Goal: Task Accomplishment & Management: Manage account settings

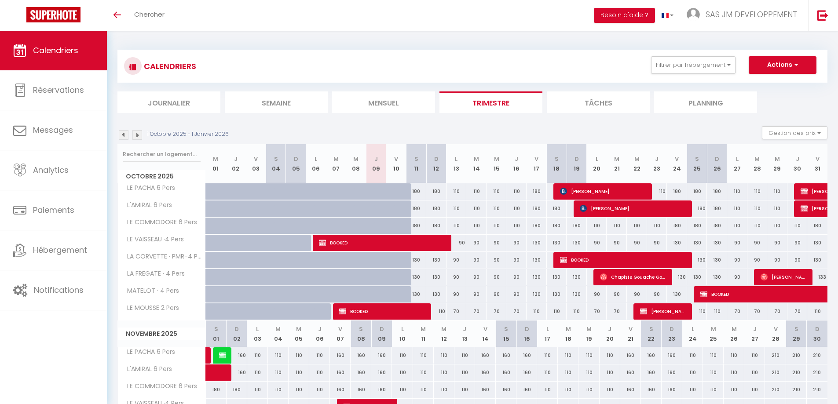
click at [799, 194] on div at bounding box center [804, 191] width 20 height 17
click at [811, 191] on span "[PERSON_NAME]" at bounding box center [821, 191] width 40 height 17
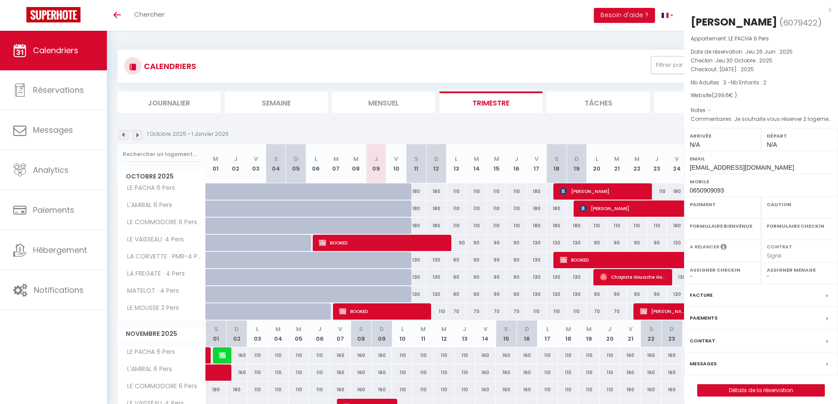
select select "OK"
select select "KO"
select select "0"
select select "1"
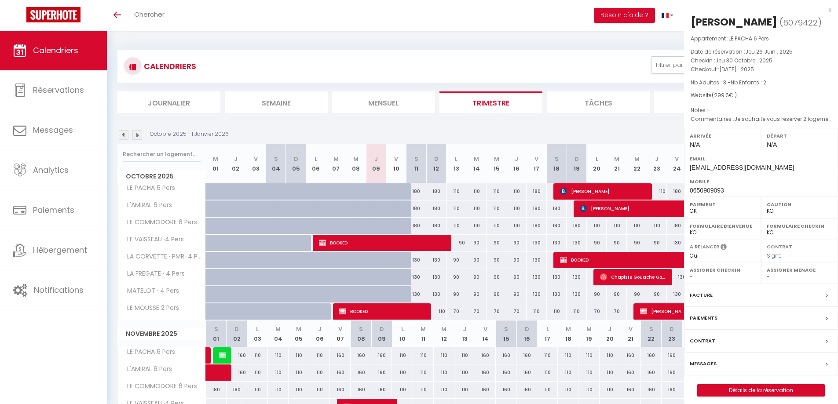
select select
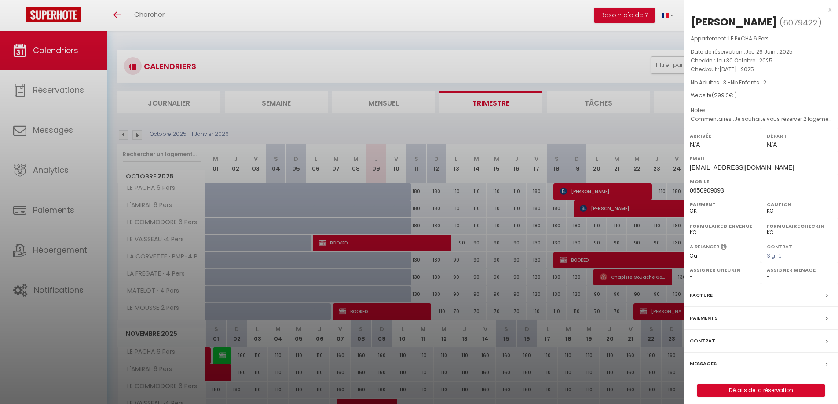
click at [829, 11] on div "x" at bounding box center [757, 9] width 147 height 11
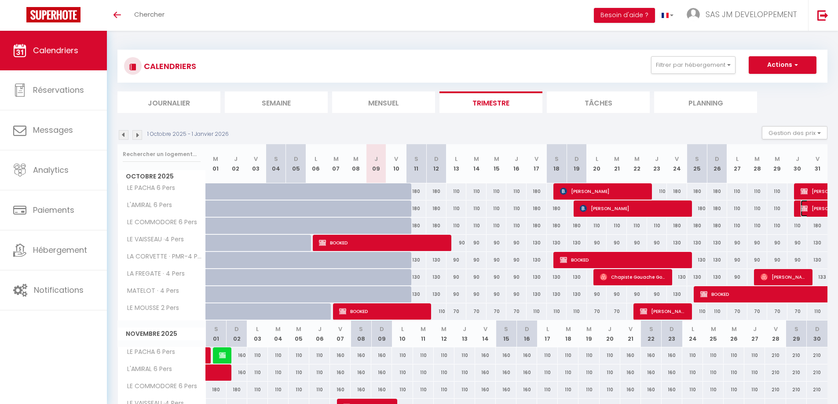
click at [814, 208] on span "[PERSON_NAME]" at bounding box center [831, 208] width 61 height 17
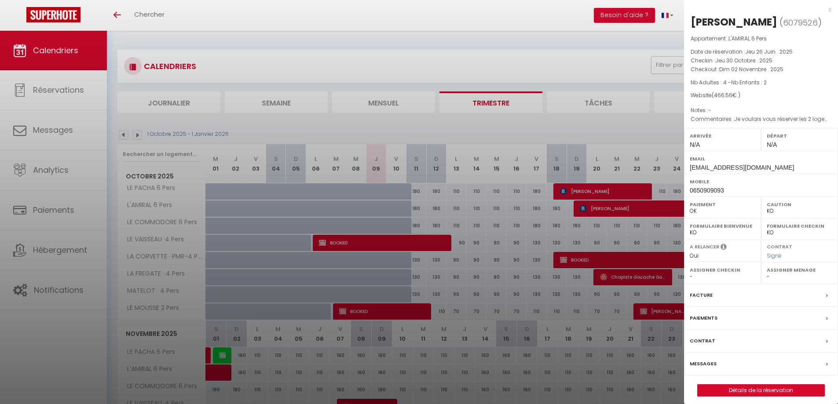
click at [830, 10] on div "x" at bounding box center [757, 9] width 147 height 11
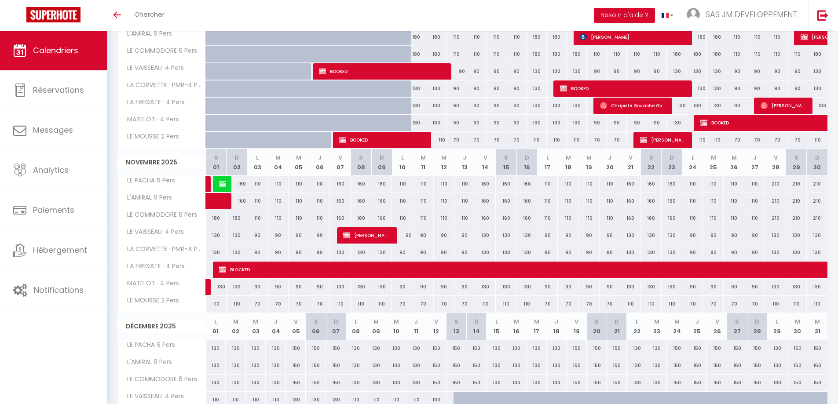
scroll to position [176, 0]
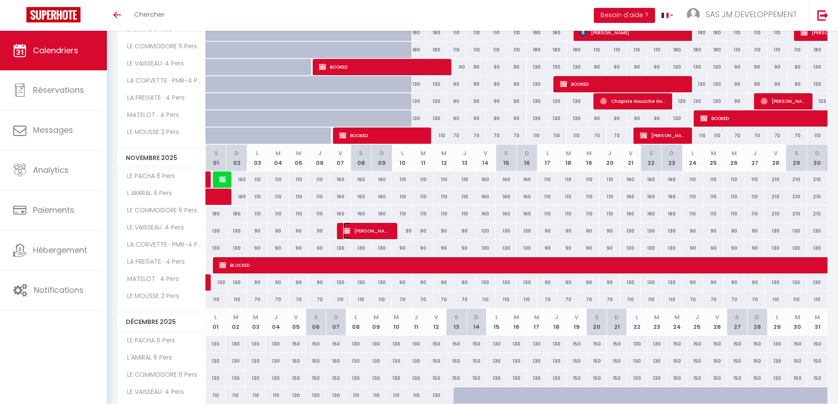
click at [369, 231] on span "[PERSON_NAME]" at bounding box center [366, 231] width 47 height 17
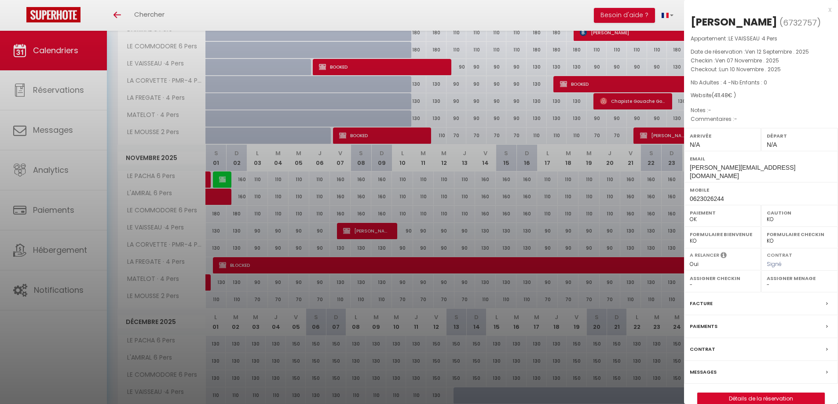
click at [828, 10] on div "x" at bounding box center [757, 9] width 147 height 11
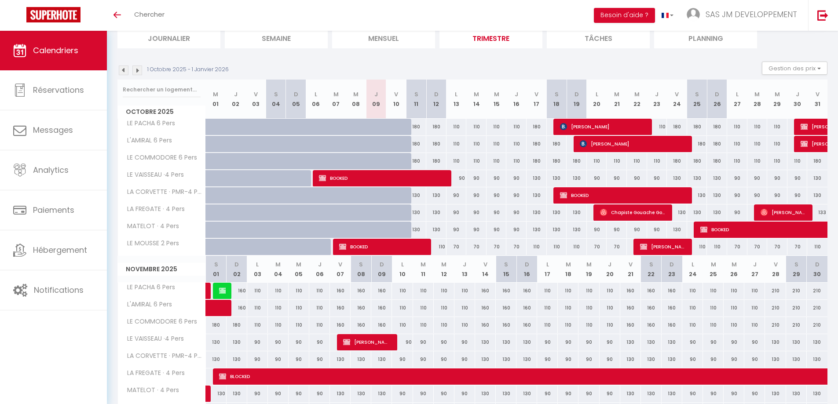
scroll to position [0, 0]
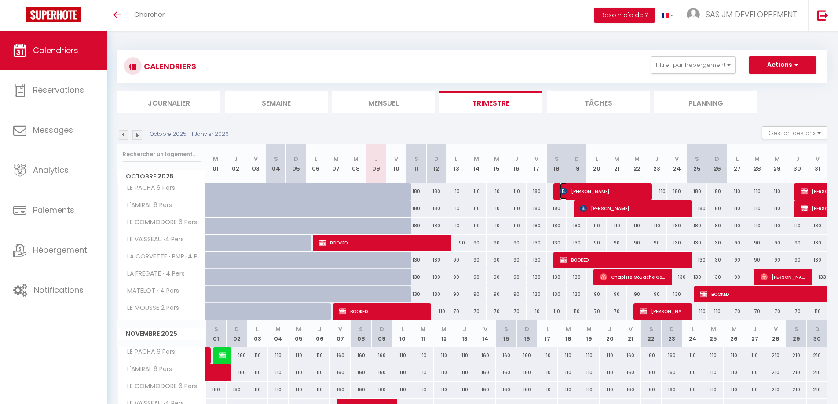
click at [618, 192] on span "[PERSON_NAME]" at bounding box center [604, 191] width 88 height 17
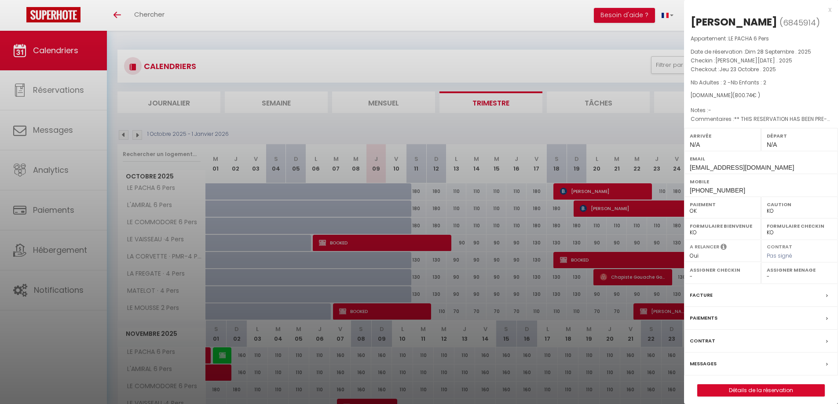
drag, startPoint x: 829, startPoint y: 10, endPoint x: 775, endPoint y: 113, distance: 116.5
click at [829, 10] on div "x" at bounding box center [757, 9] width 147 height 11
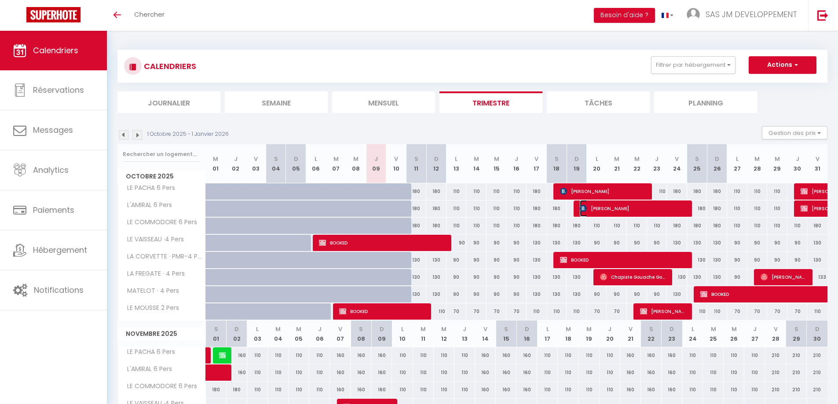
click at [646, 209] on span "[PERSON_NAME]" at bounding box center [634, 208] width 108 height 17
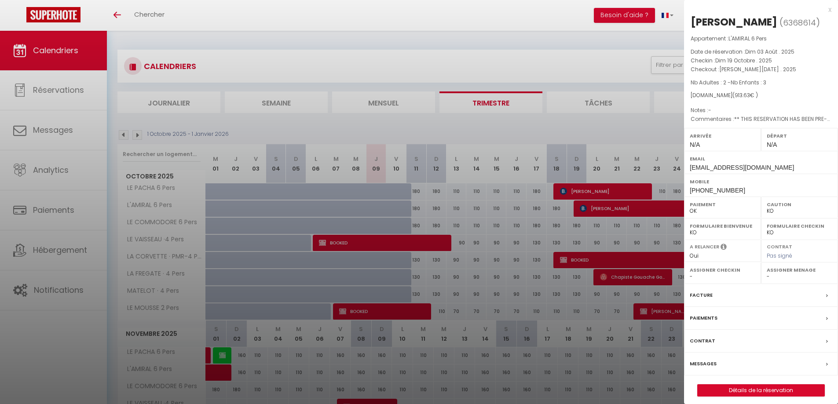
click at [830, 9] on div "x" at bounding box center [757, 9] width 147 height 11
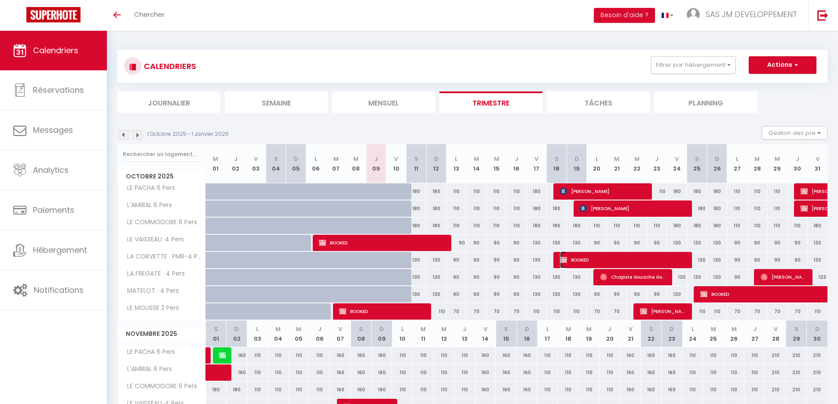
click at [603, 259] on span "BOOKED" at bounding box center [624, 260] width 128 height 17
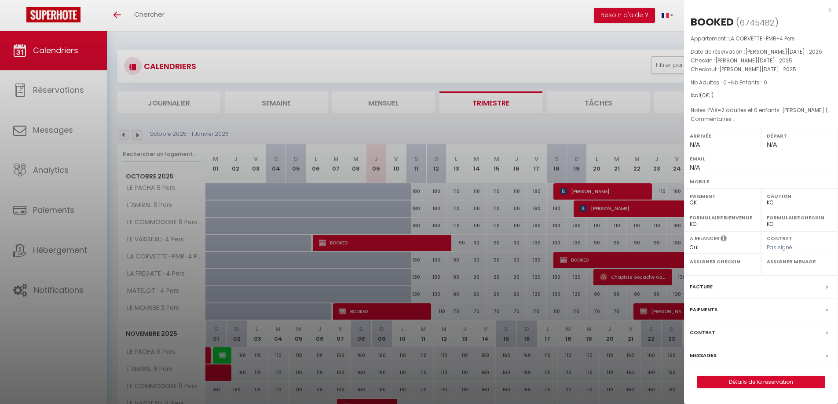
click at [828, 9] on div "x" at bounding box center [757, 9] width 147 height 11
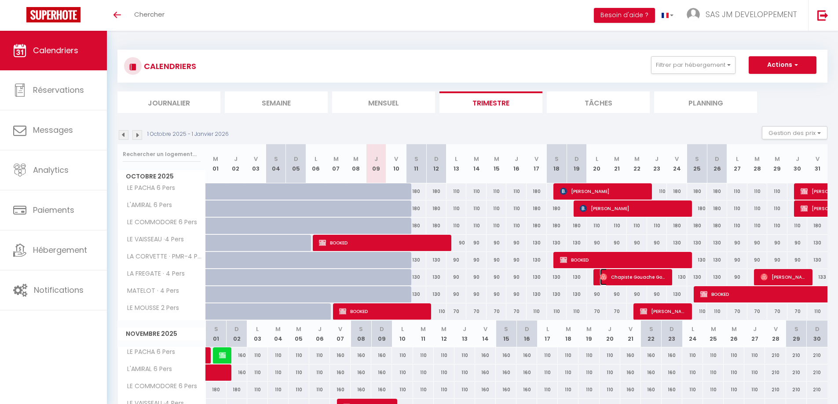
click at [633, 277] on span "Chapiste Gouache Gouache" at bounding box center [633, 277] width 67 height 17
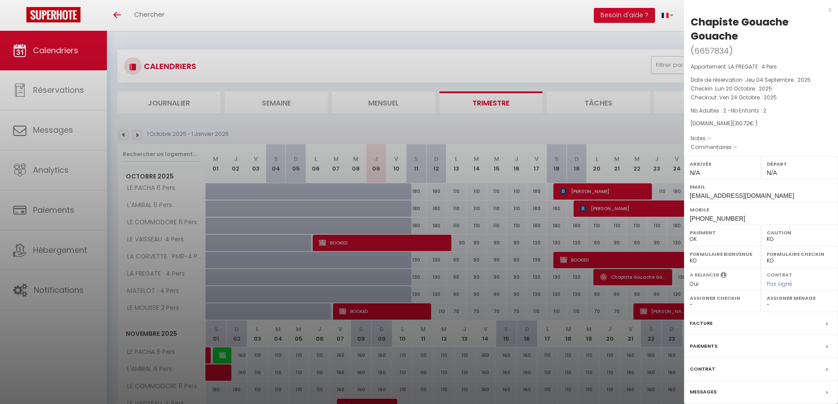
click at [829, 12] on div "x" at bounding box center [757, 9] width 147 height 11
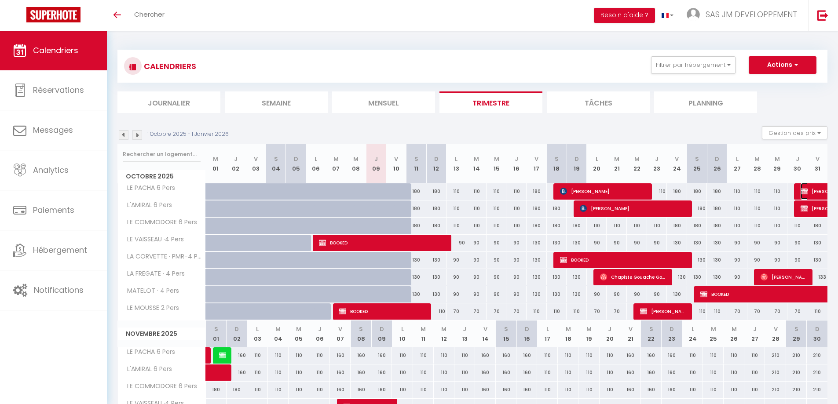
click at [816, 193] on span "[PERSON_NAME]" at bounding box center [821, 191] width 40 height 17
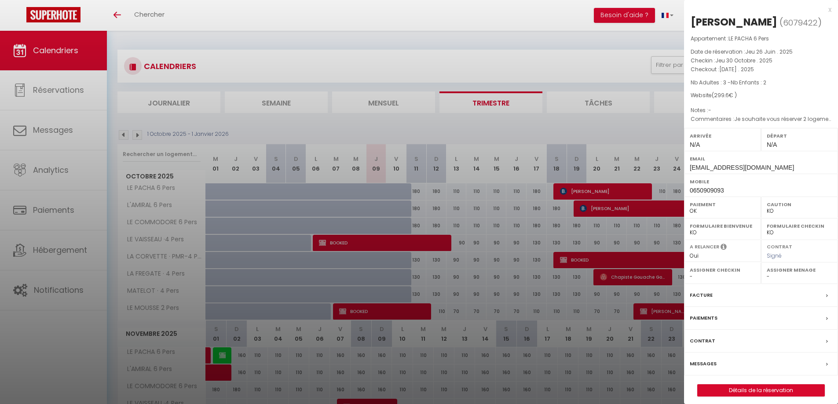
click at [829, 9] on div "x" at bounding box center [757, 9] width 147 height 11
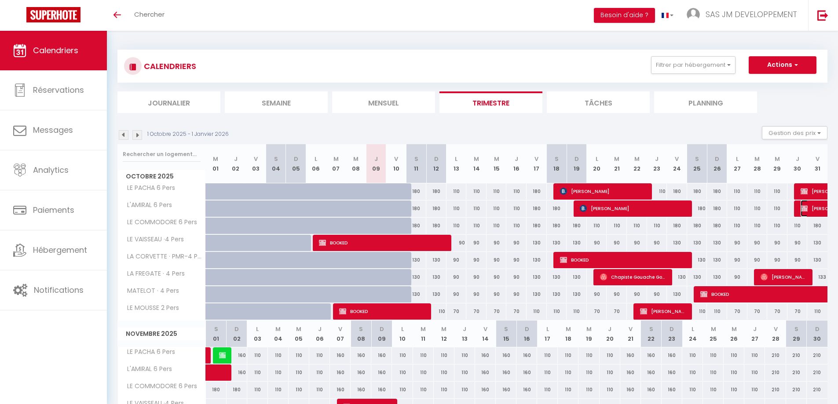
click at [810, 211] on span "[PERSON_NAME]" at bounding box center [831, 208] width 61 height 17
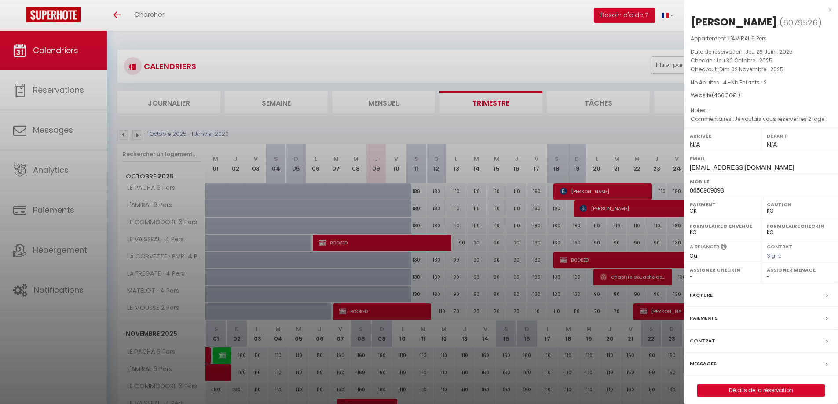
click at [832, 8] on div "x [PERSON_NAME] ( 6079526 ) Appartement : L'AMIRAL 6 Pers Date de réservation :…" at bounding box center [761, 205] width 154 height 410
click at [830, 12] on div "x" at bounding box center [757, 9] width 147 height 11
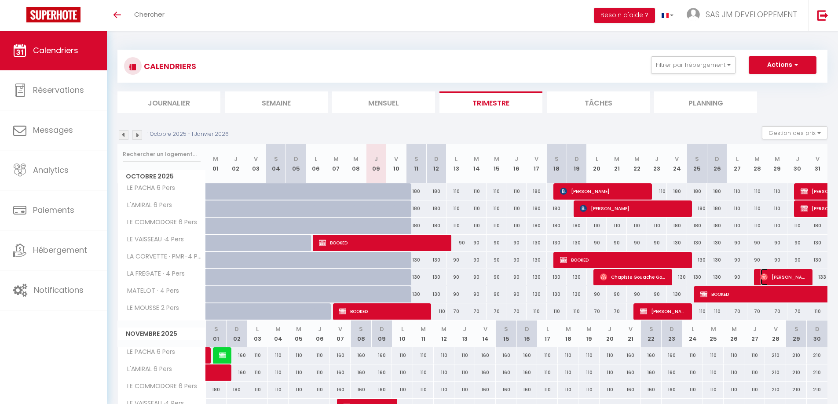
click at [788, 275] on span "[PERSON_NAME]" at bounding box center [784, 277] width 47 height 17
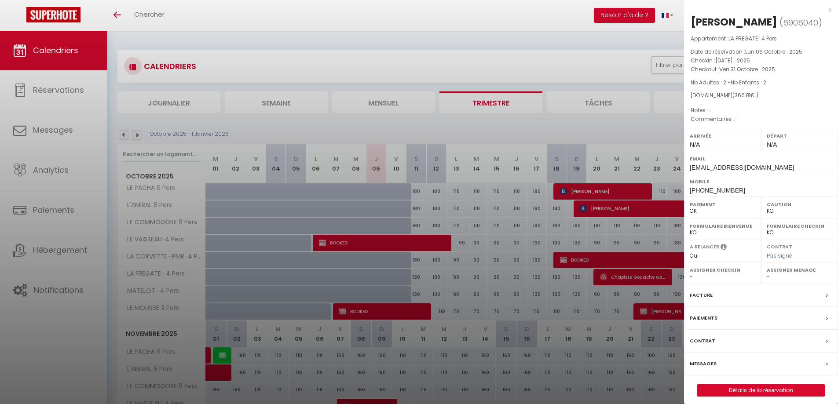
click at [831, 10] on div "x" at bounding box center [757, 9] width 147 height 11
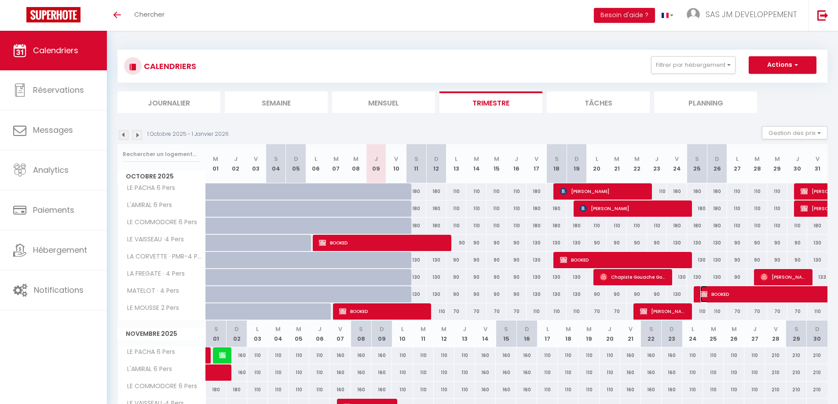
click at [804, 296] on span "BOOKED" at bounding box center [771, 294] width 142 height 17
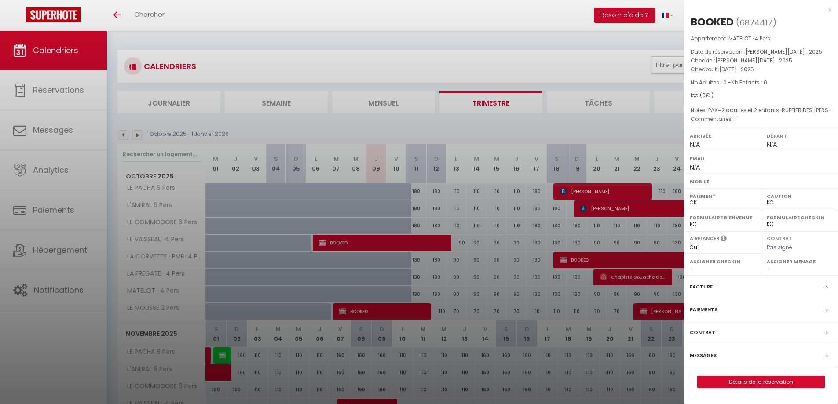
click at [830, 10] on div "x" at bounding box center [757, 9] width 147 height 11
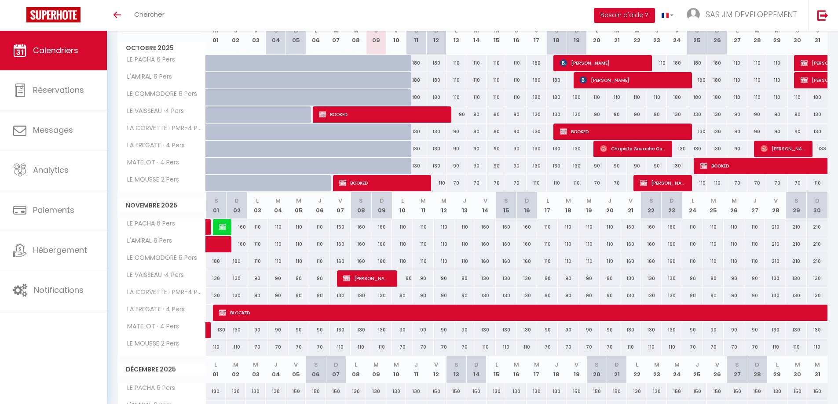
scroll to position [132, 0]
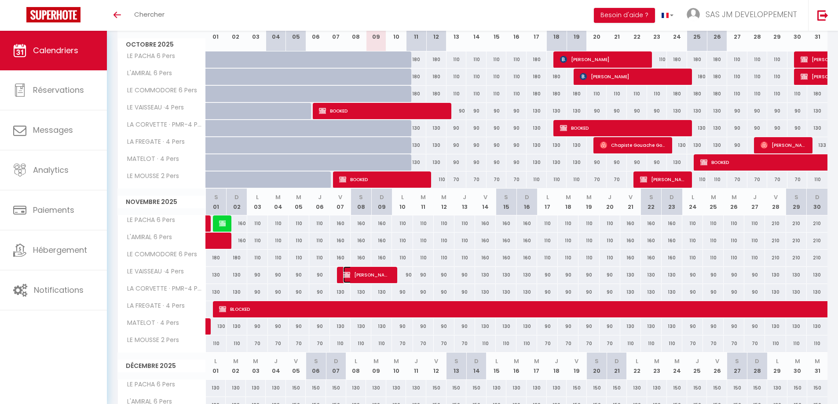
click at [370, 274] on span "[PERSON_NAME]" at bounding box center [366, 275] width 47 height 17
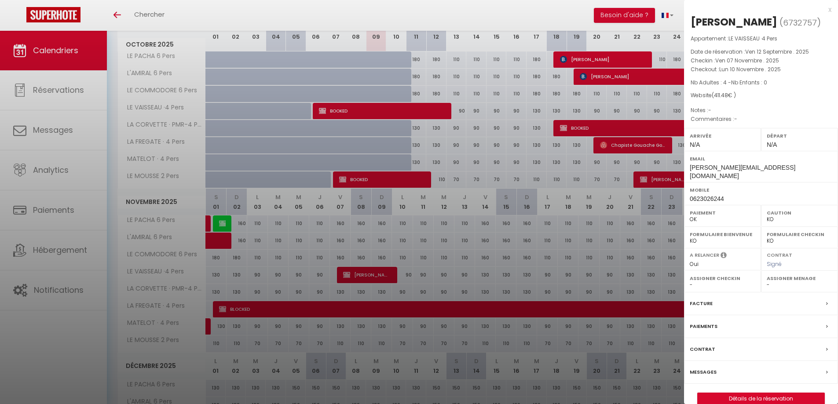
click at [830, 11] on div "x" at bounding box center [757, 9] width 147 height 11
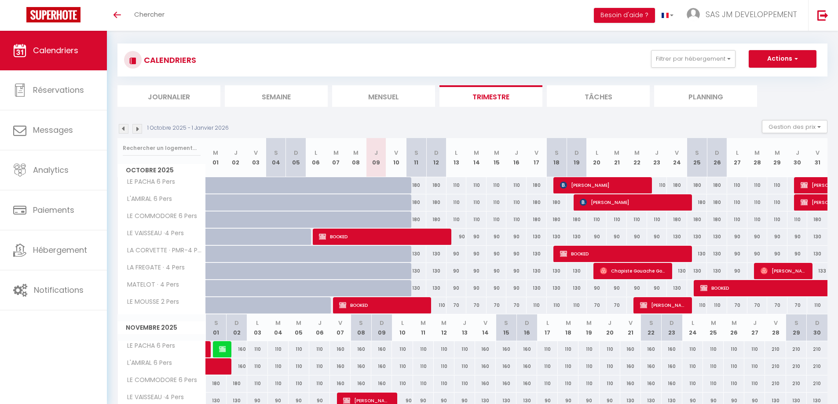
scroll to position [0, 0]
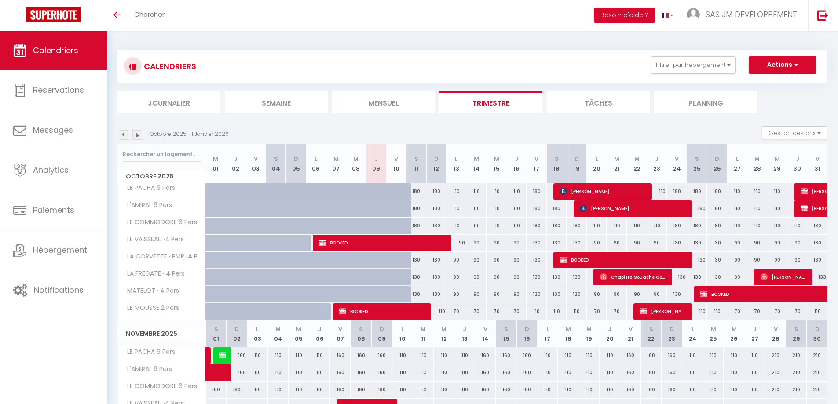
click at [137, 137] on img at bounding box center [137, 135] width 10 height 10
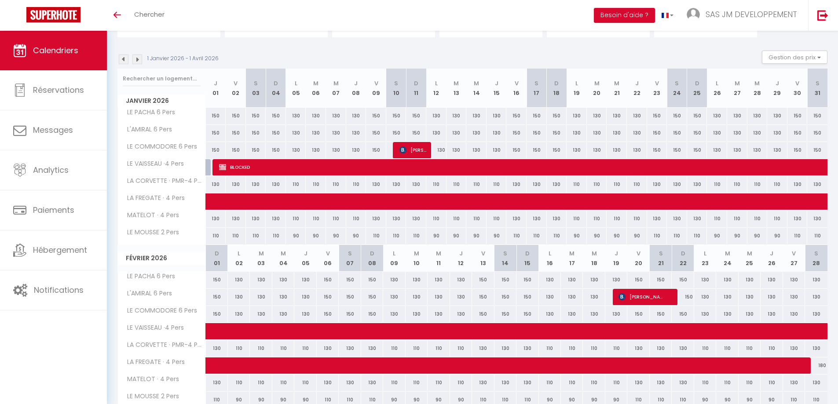
scroll to position [88, 0]
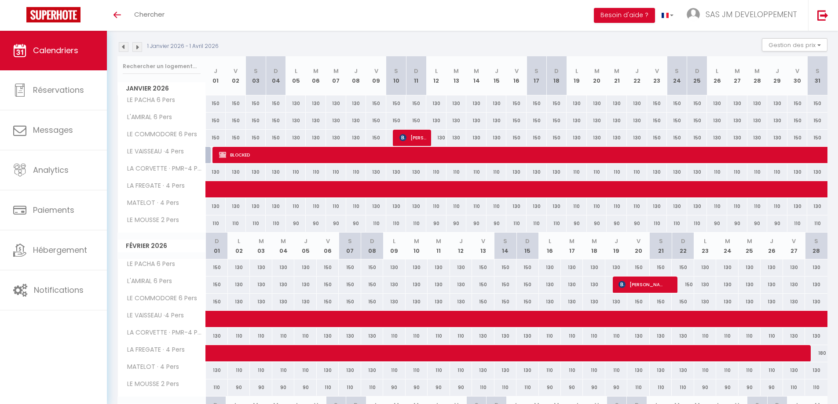
click at [139, 48] on img at bounding box center [137, 47] width 10 height 10
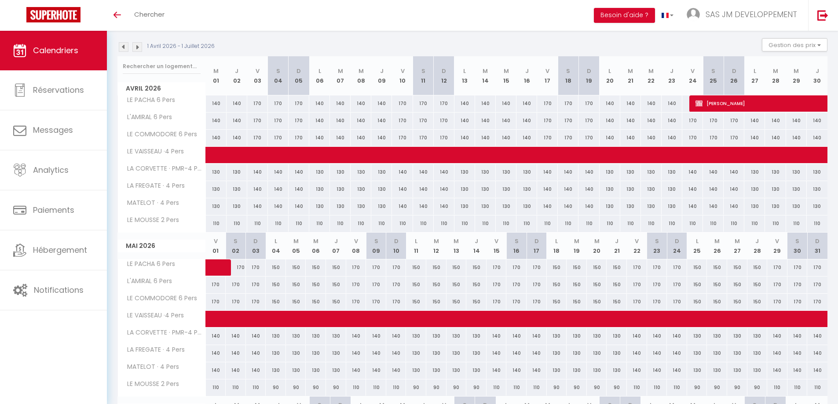
click at [123, 47] on img at bounding box center [124, 47] width 10 height 10
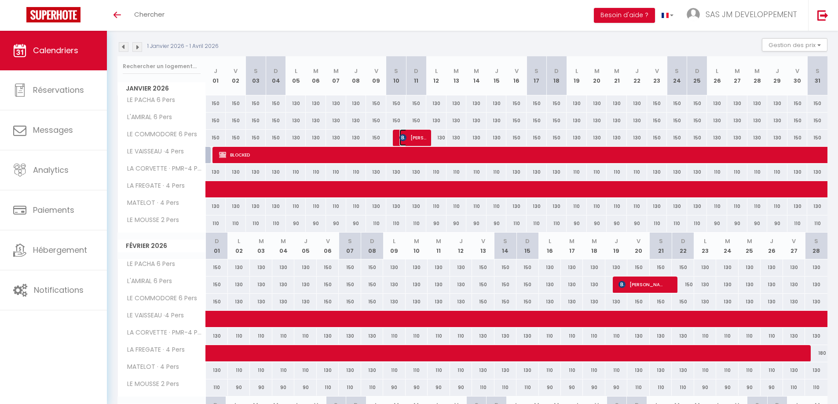
click at [416, 138] on span "[PERSON_NAME]" at bounding box center [412, 137] width 27 height 17
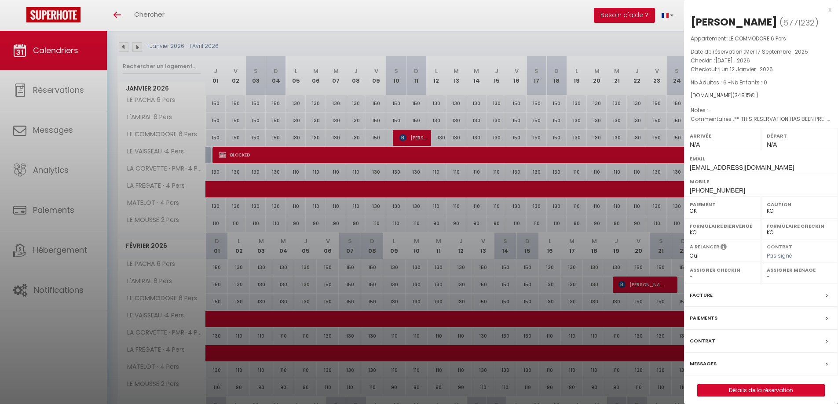
click at [831, 8] on div "x" at bounding box center [757, 9] width 147 height 11
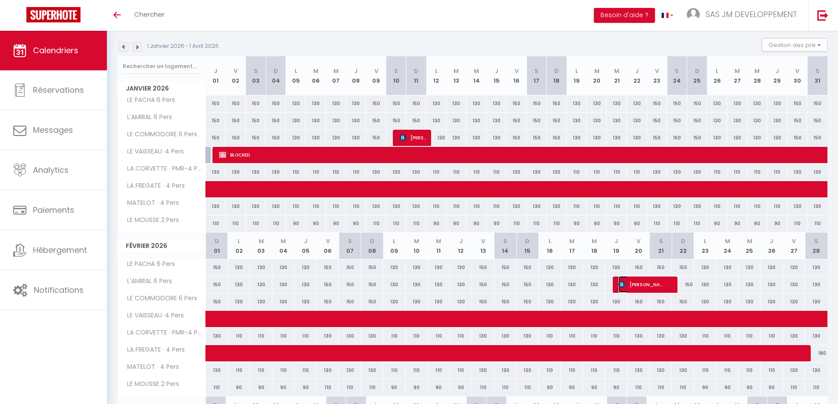
click at [644, 283] on span "[PERSON_NAME]" at bounding box center [641, 284] width 47 height 17
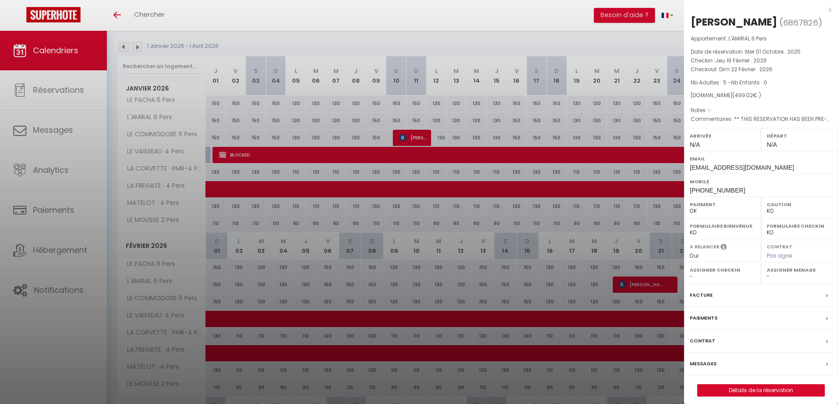
click at [831, 9] on div "x [PERSON_NAME] ( 6867826 ) Appartement : L'AMIRAL 6 Pers Date de réservation :…" at bounding box center [761, 205] width 154 height 410
click at [830, 11] on div "x" at bounding box center [757, 9] width 147 height 11
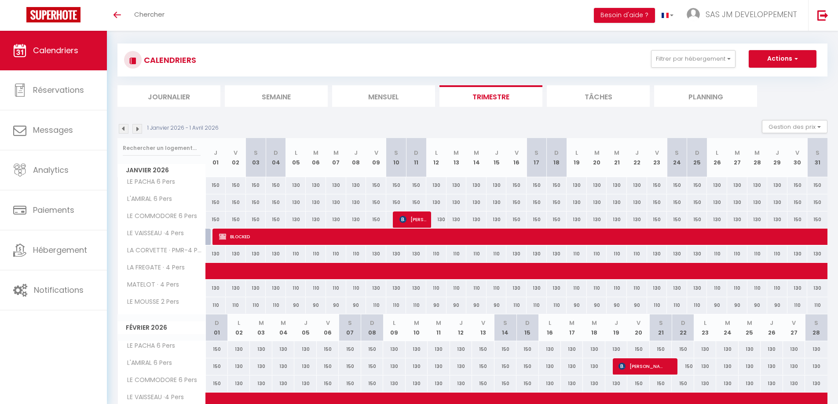
scroll to position [0, 0]
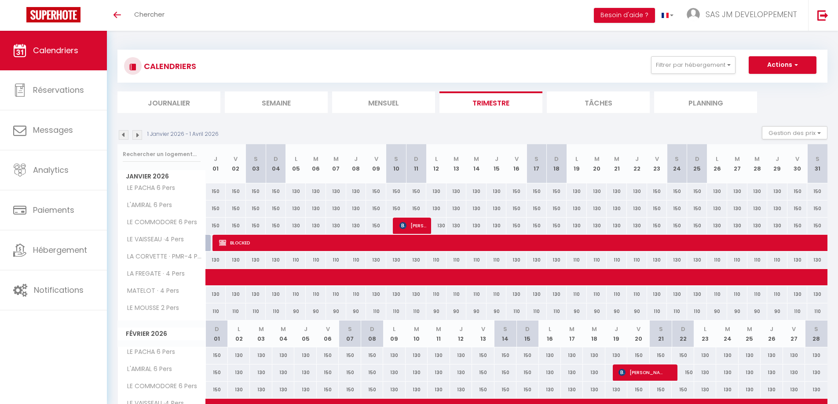
click at [126, 135] on img at bounding box center [124, 135] width 10 height 10
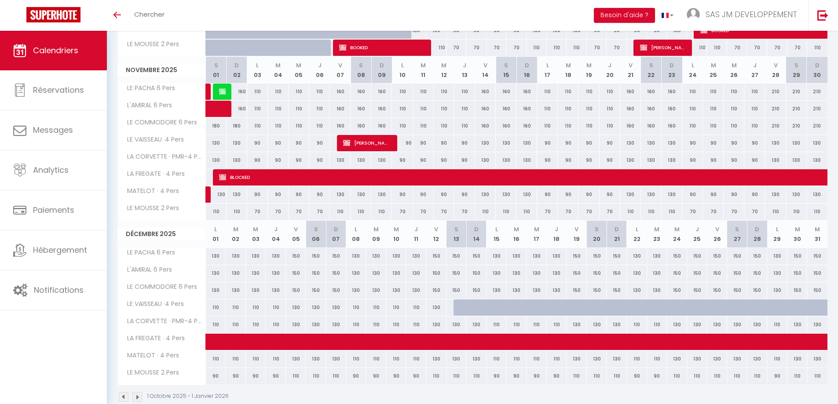
scroll to position [282, 0]
